Goal: Navigation & Orientation: Understand site structure

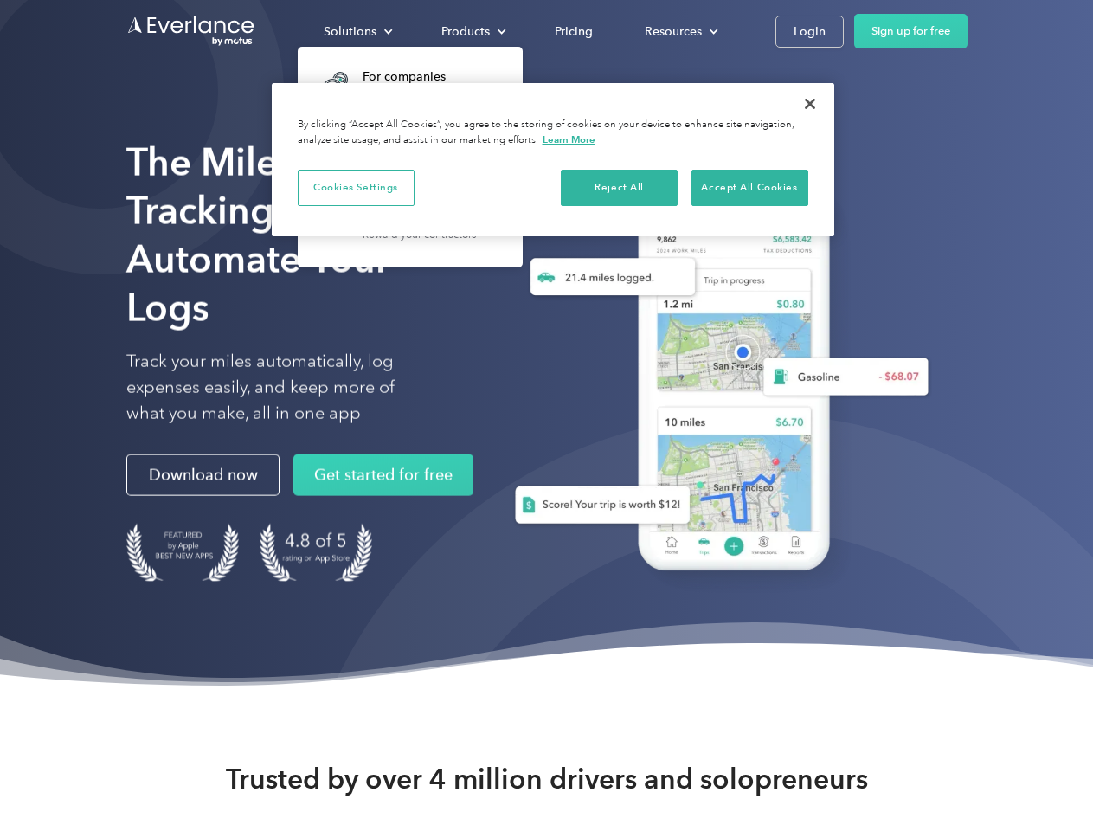
click at [357, 31] on div "Solutions" at bounding box center [350, 32] width 53 height 22
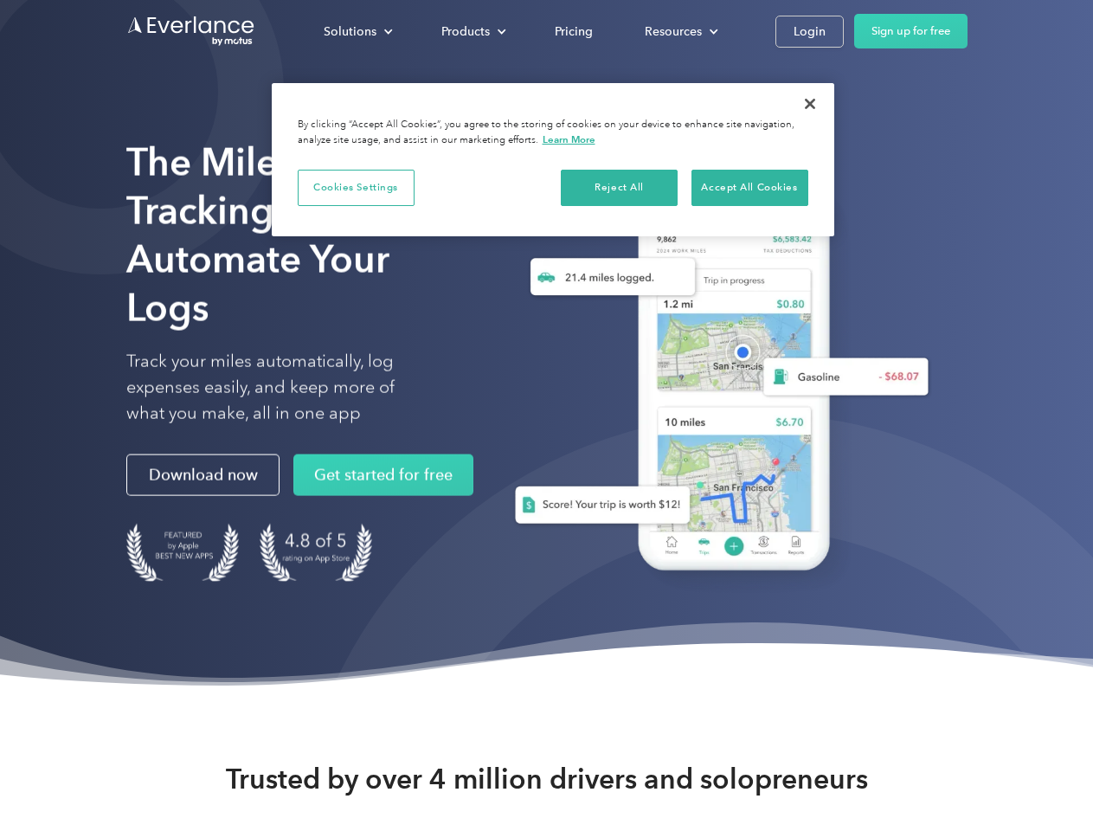
click at [472, 31] on div "Products" at bounding box center [465, 32] width 48 height 22
click at [679, 31] on div "Resources" at bounding box center [673, 32] width 57 height 22
click at [356, 187] on button "Cookies Settings" at bounding box center [356, 188] width 117 height 36
click at [0, 0] on div "When you visit any website, it may store or retrieve information on your browse…" at bounding box center [0, 0] width 0 height 0
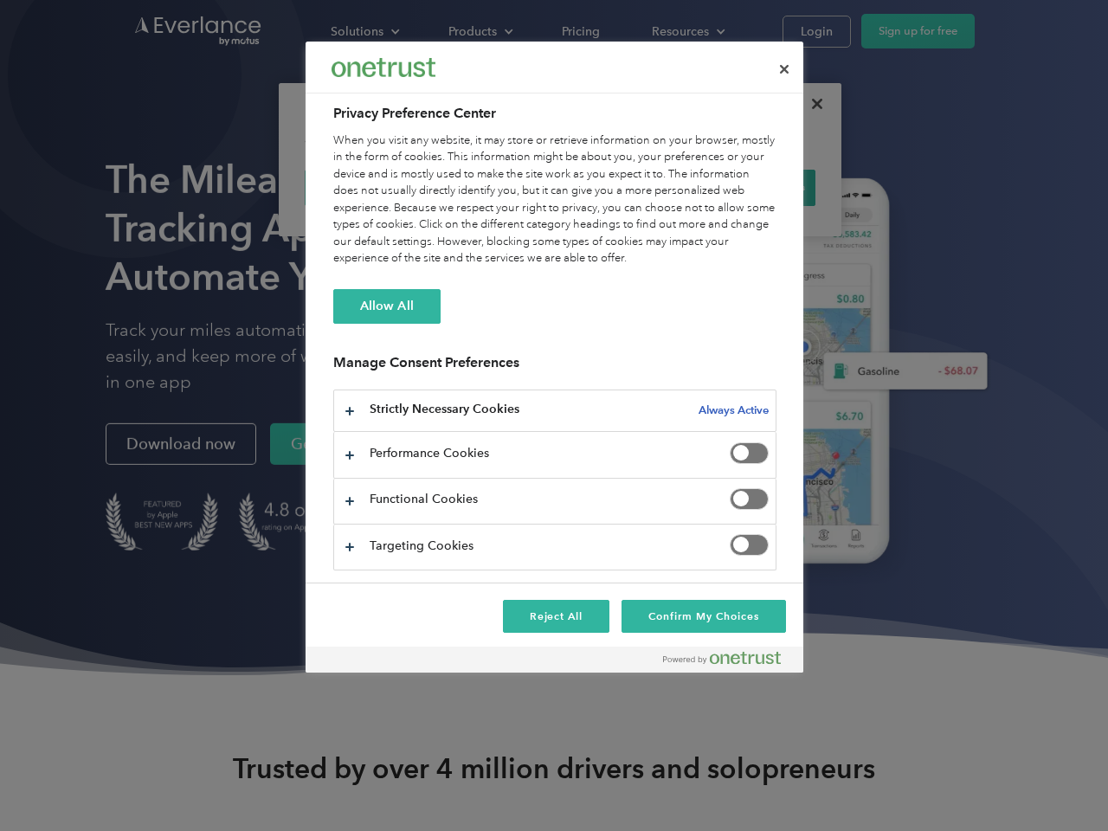
click at [749, 187] on div "When you visit any website, it may store or retrieve information on your browse…" at bounding box center [554, 199] width 443 height 135
click at [810, 104] on div at bounding box center [554, 415] width 1108 height 831
